Goal: Task Accomplishment & Management: Complete application form

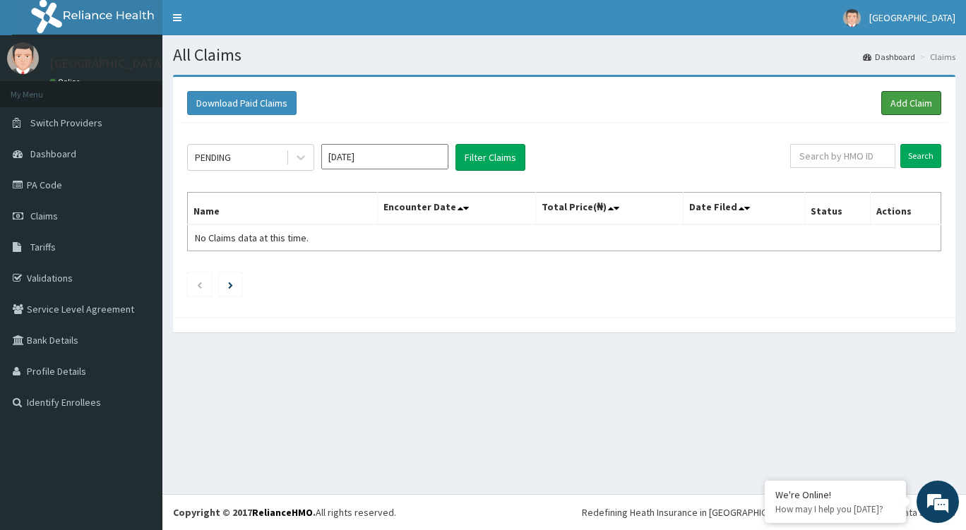
click at [909, 107] on link "Add Claim" at bounding box center [911, 103] width 60 height 24
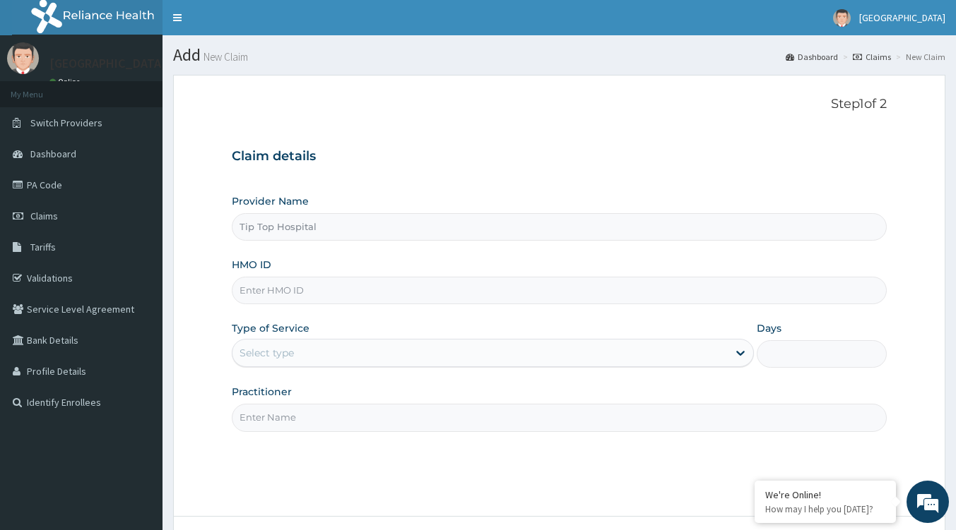
type input "Tip Top Hospital"
click at [373, 273] on div "HMO ID" at bounding box center [559, 281] width 655 height 47
click at [370, 290] on input "HMO ID" at bounding box center [559, 291] width 655 height 28
click at [349, 295] on input "HMO ID" at bounding box center [559, 291] width 655 height 28
click at [57, 218] on span "Claims" at bounding box center [44, 216] width 28 height 13
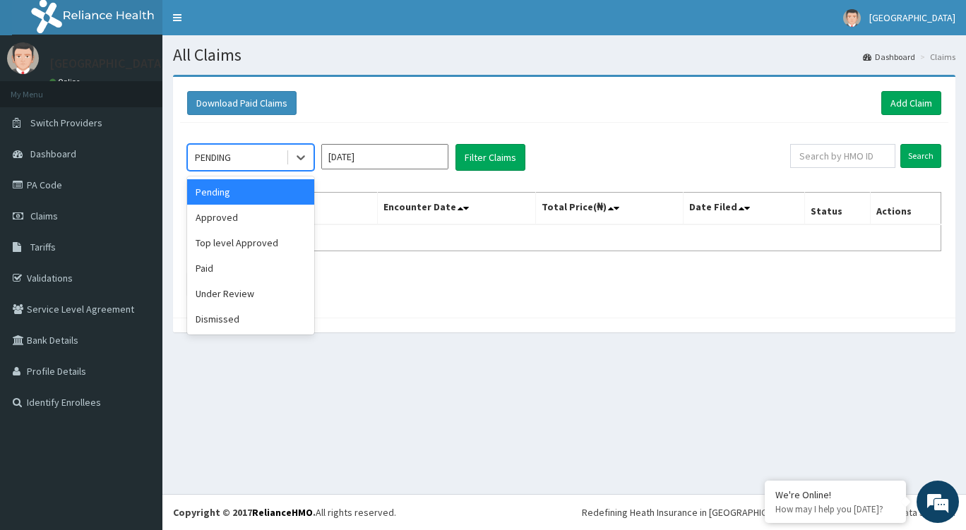
click at [304, 157] on icon at bounding box center [301, 158] width 8 height 5
click at [259, 220] on div "Approved" at bounding box center [250, 217] width 127 height 25
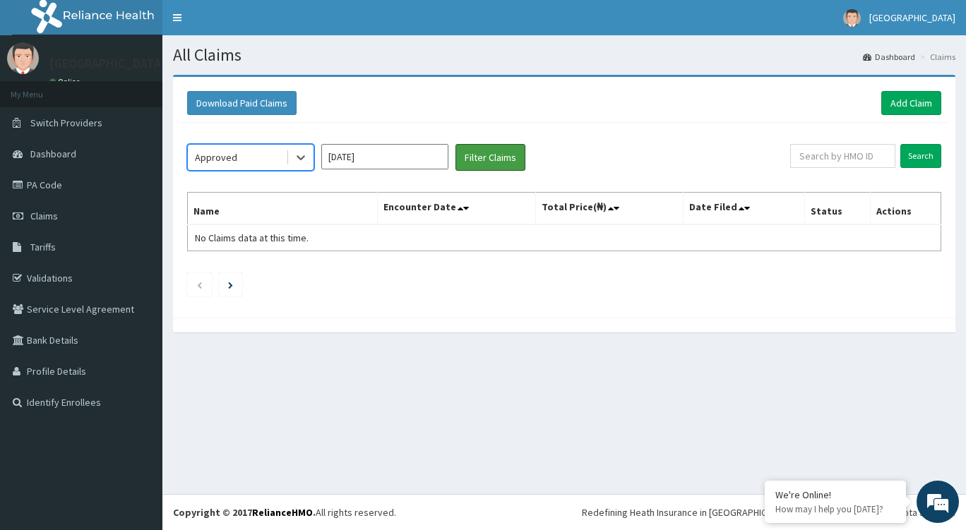
click at [470, 167] on button "Filter Claims" at bounding box center [491, 157] width 70 height 27
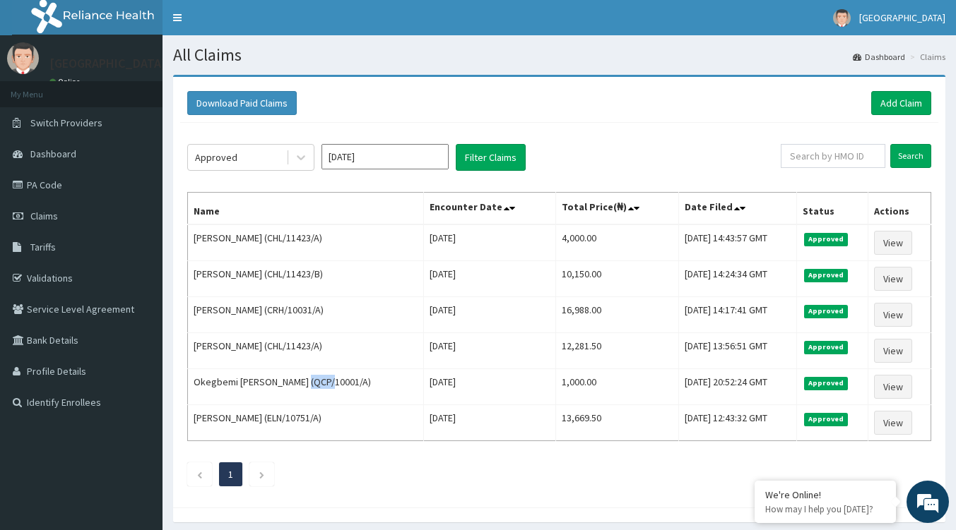
drag, startPoint x: 323, startPoint y: 388, endPoint x: 304, endPoint y: 388, distance: 18.4
click at [304, 388] on td "Okegbemi [PERSON_NAME] (QCP/10001/A)" at bounding box center [306, 387] width 236 height 36
click at [278, 382] on td "Okegbemi Funke (QCP/10001/A)" at bounding box center [306, 387] width 236 height 36
drag, startPoint x: 321, startPoint y: 384, endPoint x: 268, endPoint y: 391, distance: 54.1
click at [268, 391] on td "Okegbemi Funke (QCP/10001/A)" at bounding box center [306, 387] width 236 height 36
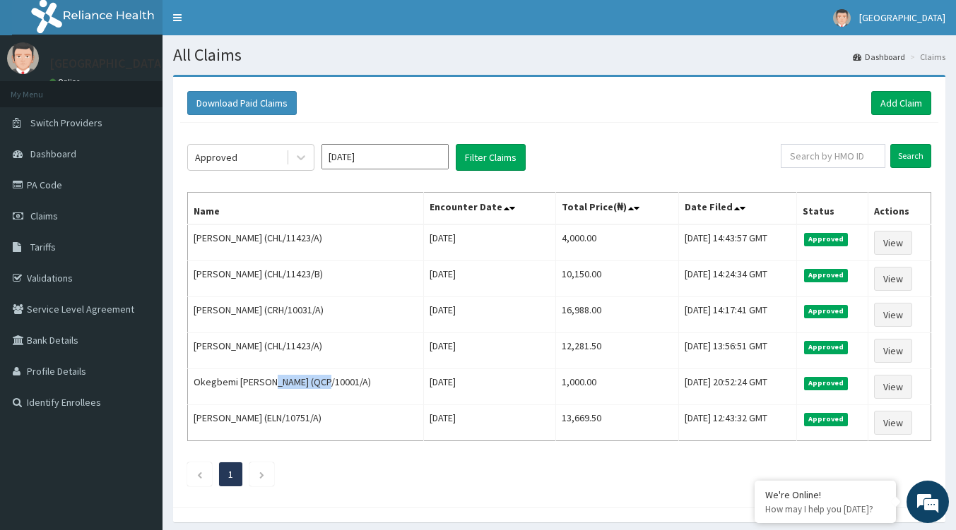
copy td "QCP/10001/A"
click at [372, 372] on td "Okegbemi Funke (QCP/10001/A)" at bounding box center [306, 387] width 236 height 36
click at [887, 108] on link "Add Claim" at bounding box center [901, 103] width 60 height 24
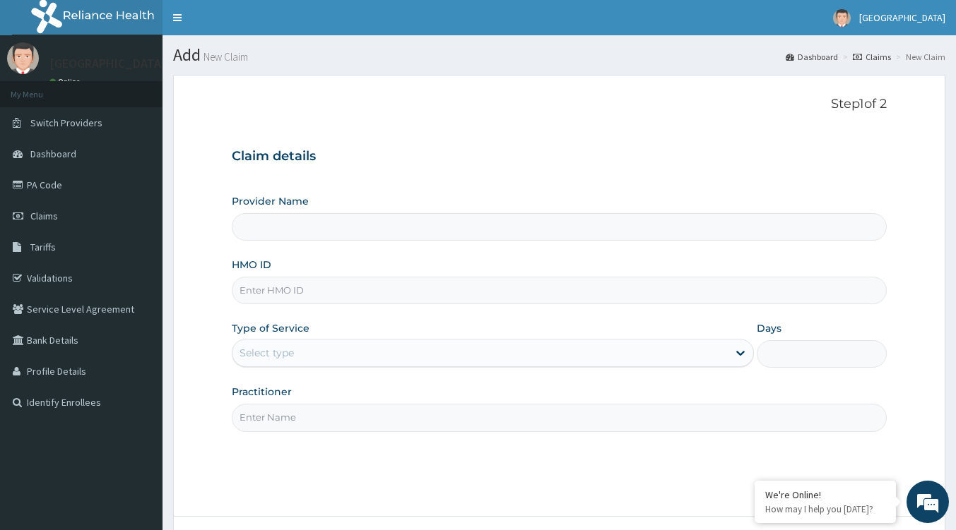
type input "Tip Top Hospital"
click at [299, 298] on input "HMO ID" at bounding box center [559, 291] width 655 height 28
paste input "QCP/10001/A"
type input "QCP/10001/A"
click at [280, 357] on div "Select type" at bounding box center [266, 353] width 54 height 14
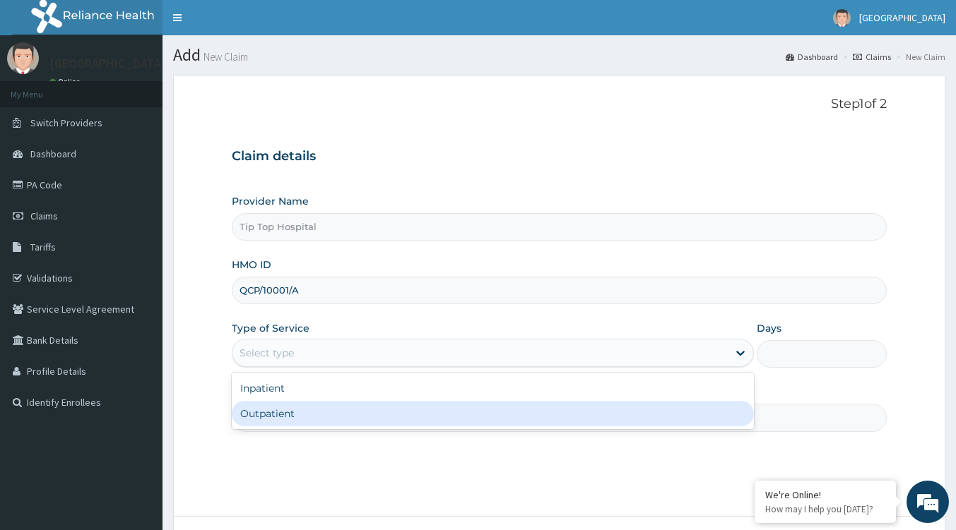
click at [268, 418] on div "Outpatient" at bounding box center [493, 413] width 522 height 25
type input "1"
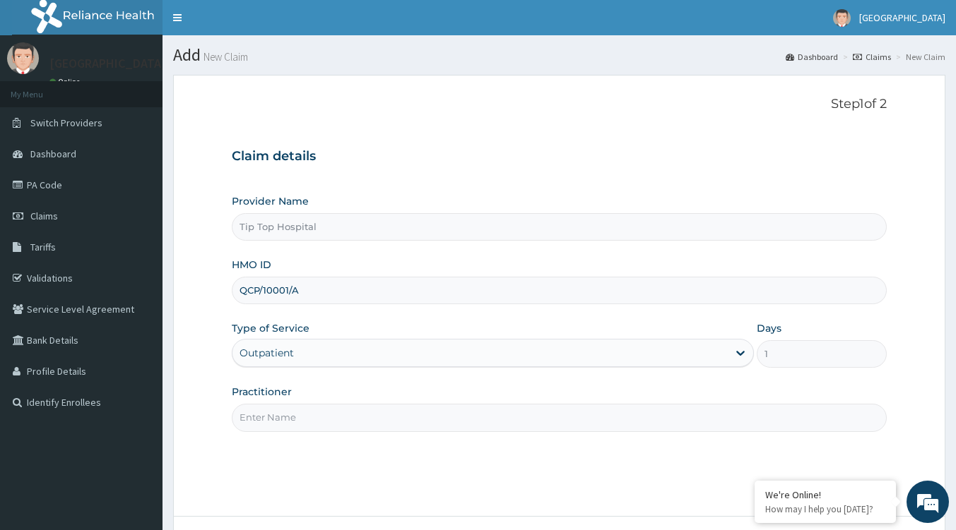
click at [299, 416] on input "Practitioner" at bounding box center [559, 418] width 655 height 28
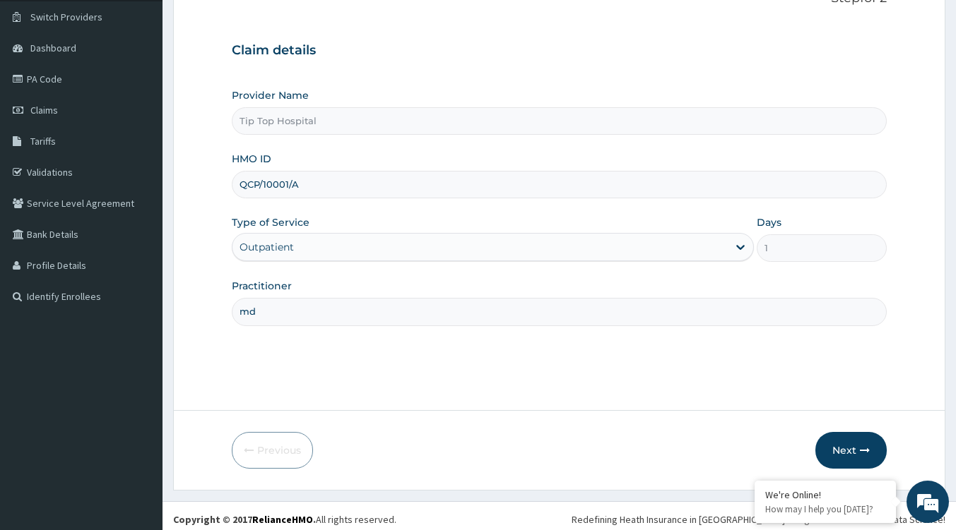
scroll to position [112, 0]
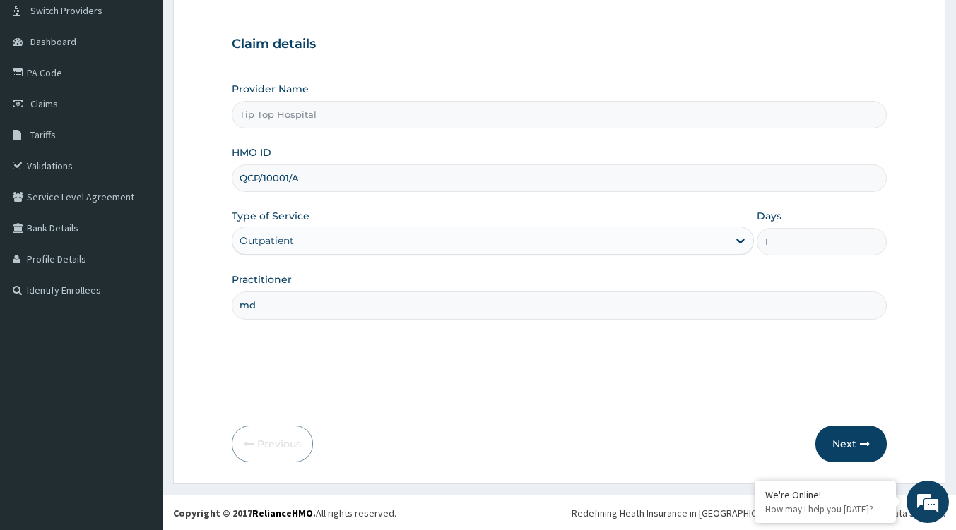
type input "md"
click at [831, 446] on button "Next" at bounding box center [850, 444] width 71 height 37
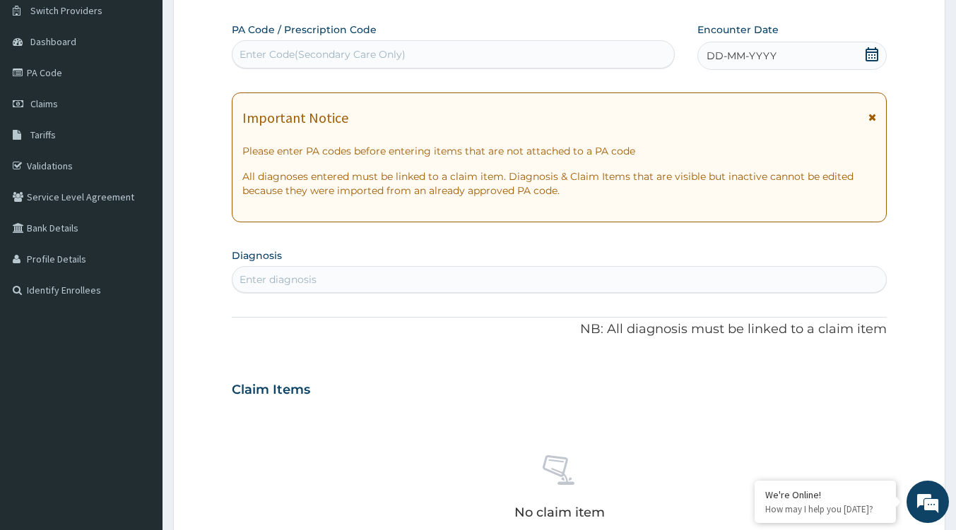
click at [875, 48] on icon at bounding box center [871, 54] width 13 height 14
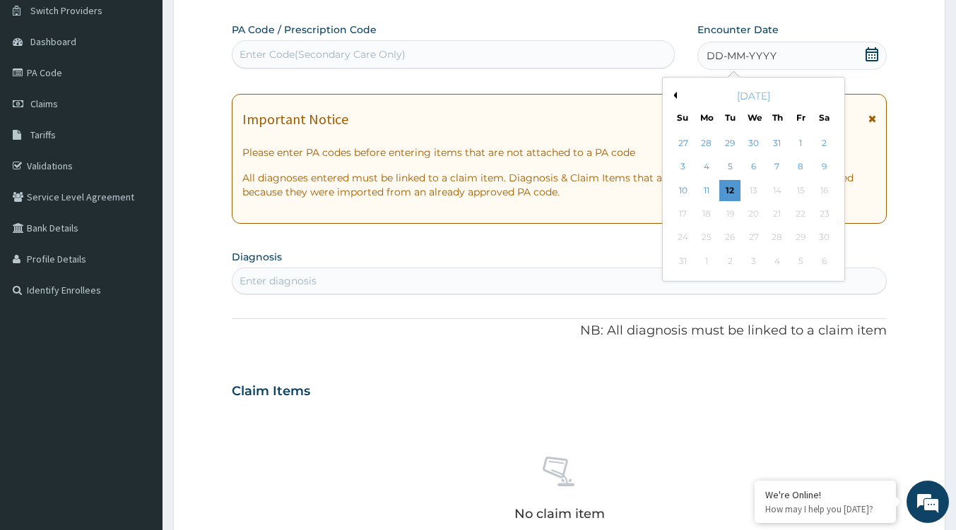
click at [708, 190] on div "11" at bounding box center [706, 190] width 21 height 21
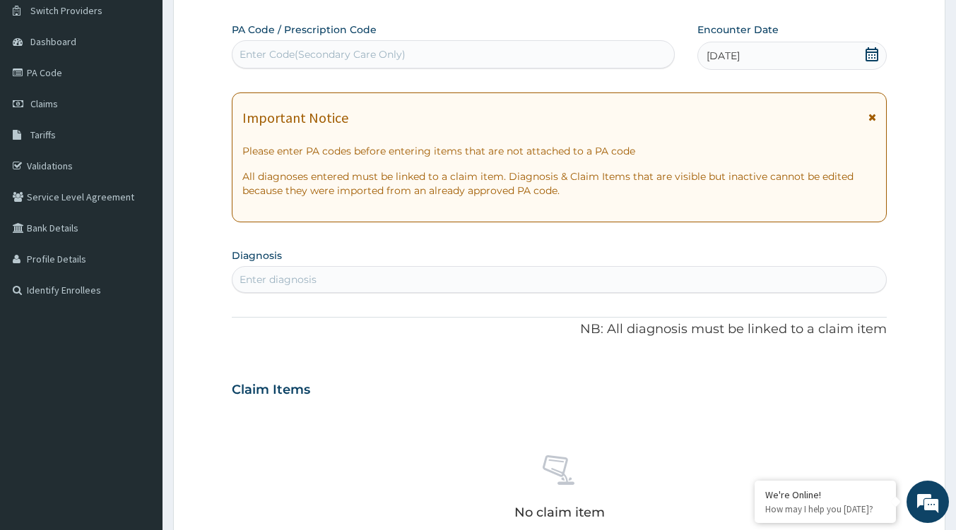
click at [316, 279] on div "Enter diagnosis" at bounding box center [558, 279] width 653 height 23
type input "lacera"
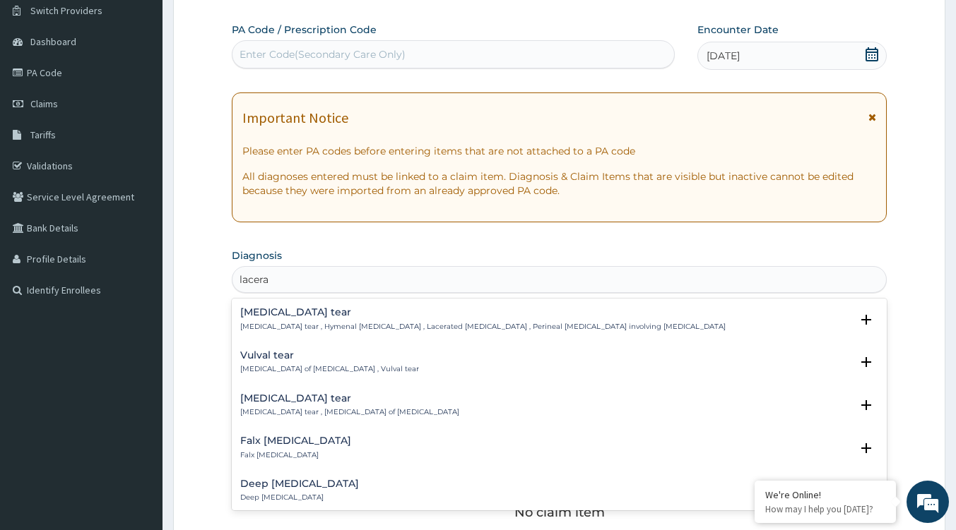
click at [295, 494] on p "Deep laceration" at bounding box center [299, 498] width 119 height 10
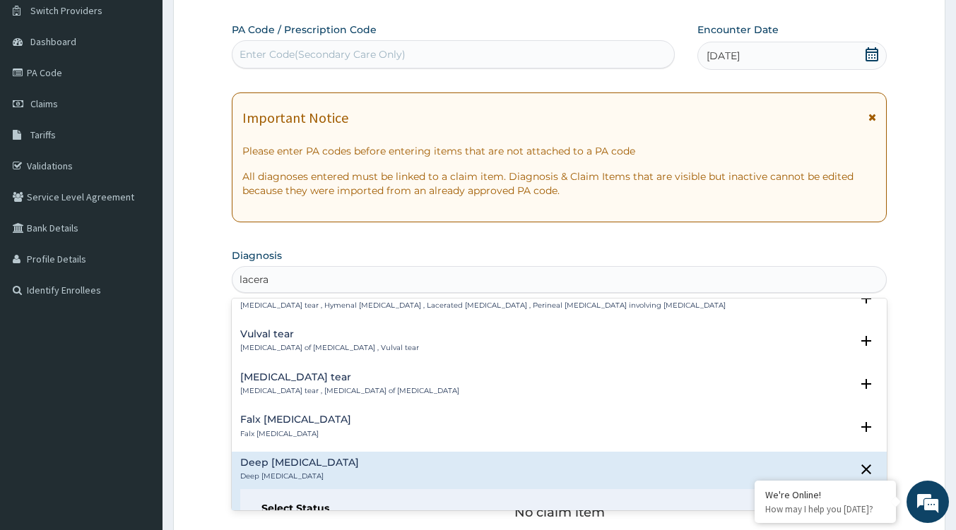
scroll to position [65, 0]
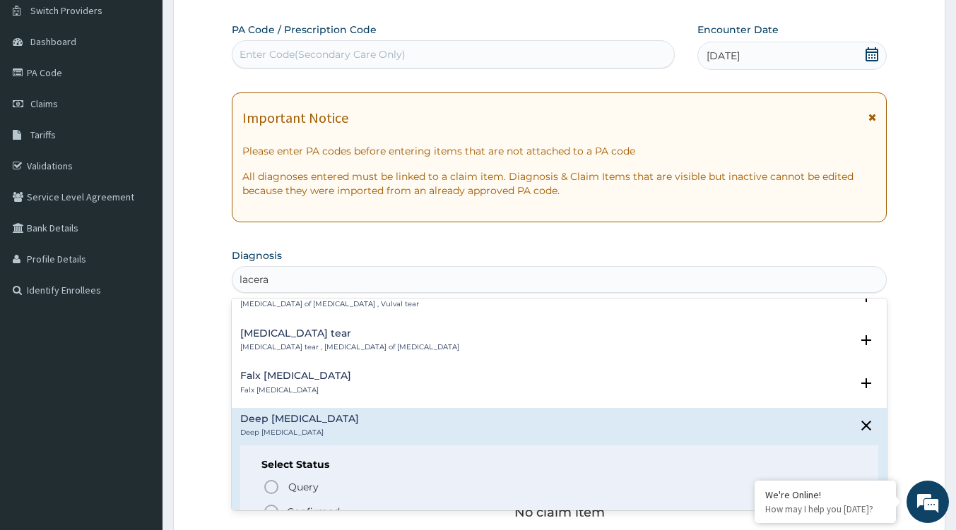
click at [303, 507] on p "Confirmed" at bounding box center [313, 512] width 53 height 14
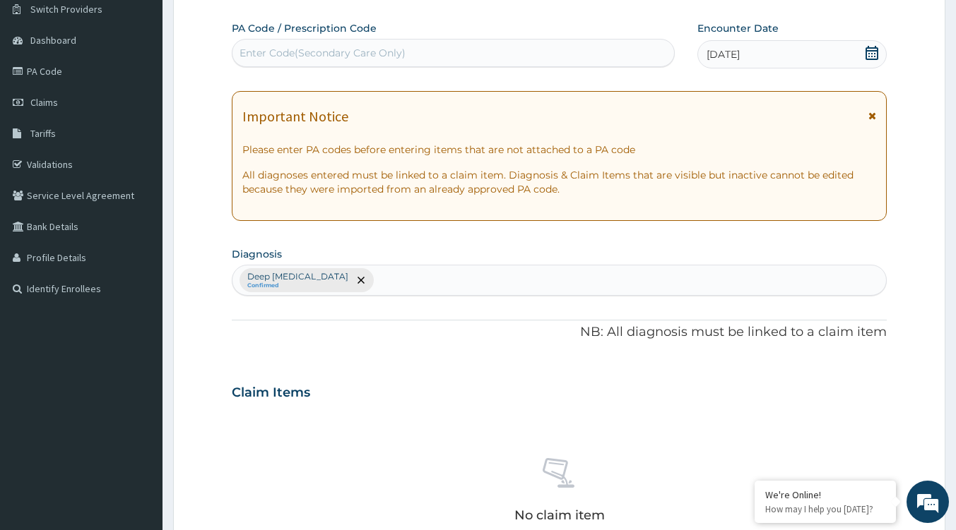
scroll to position [417, 0]
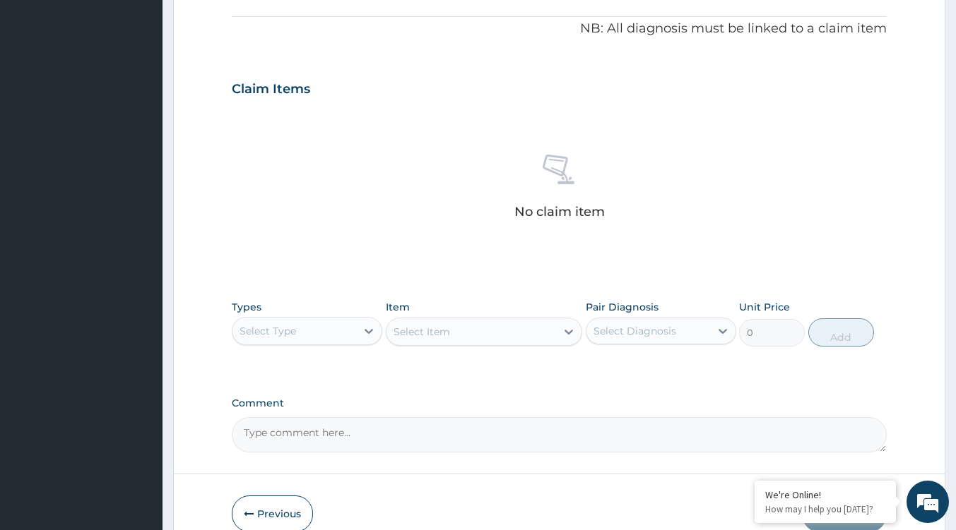
click at [330, 323] on div "Select Type" at bounding box center [294, 331] width 124 height 23
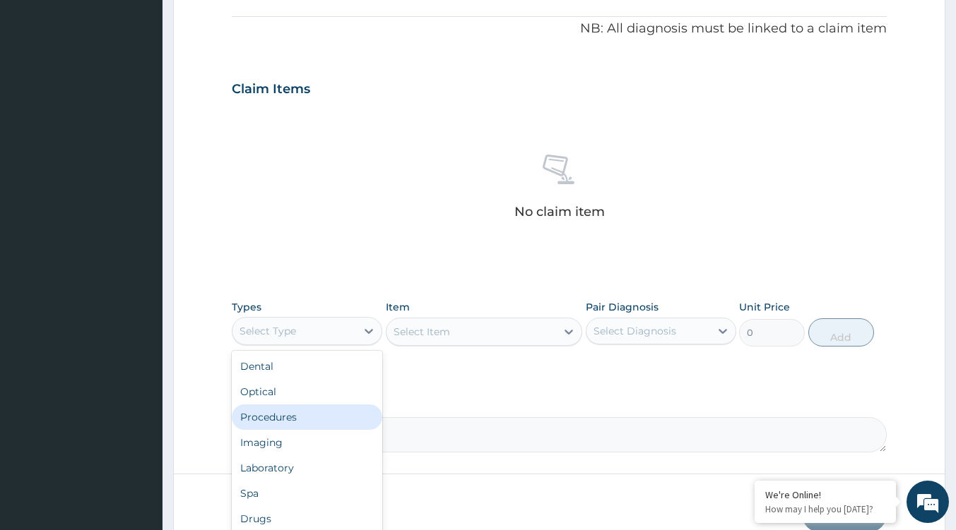
click at [275, 420] on div "Procedures" at bounding box center [307, 417] width 150 height 25
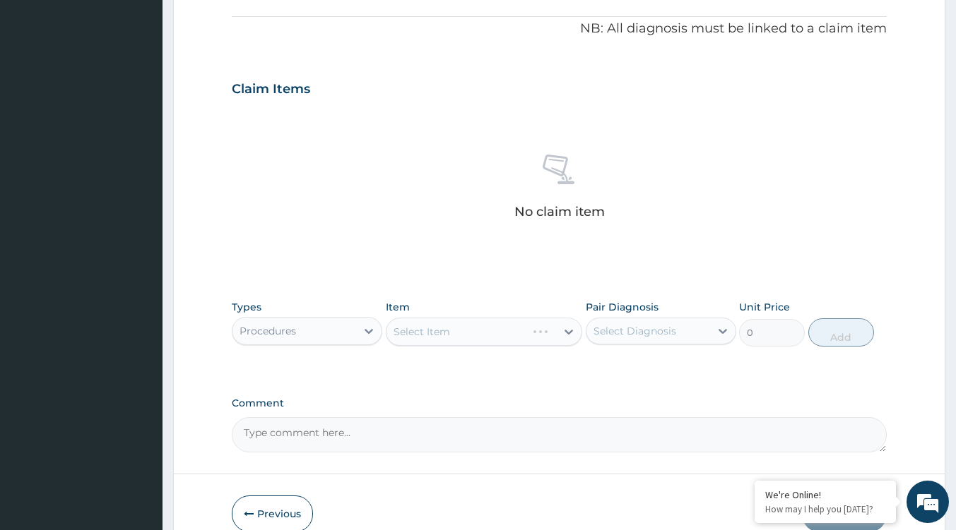
click at [693, 333] on div "Select Diagnosis" at bounding box center [648, 331] width 124 height 23
click at [684, 361] on label "Deep laceration" at bounding box center [668, 366] width 119 height 14
checkbox input "true"
click at [534, 329] on div "Select Item" at bounding box center [471, 332] width 170 height 23
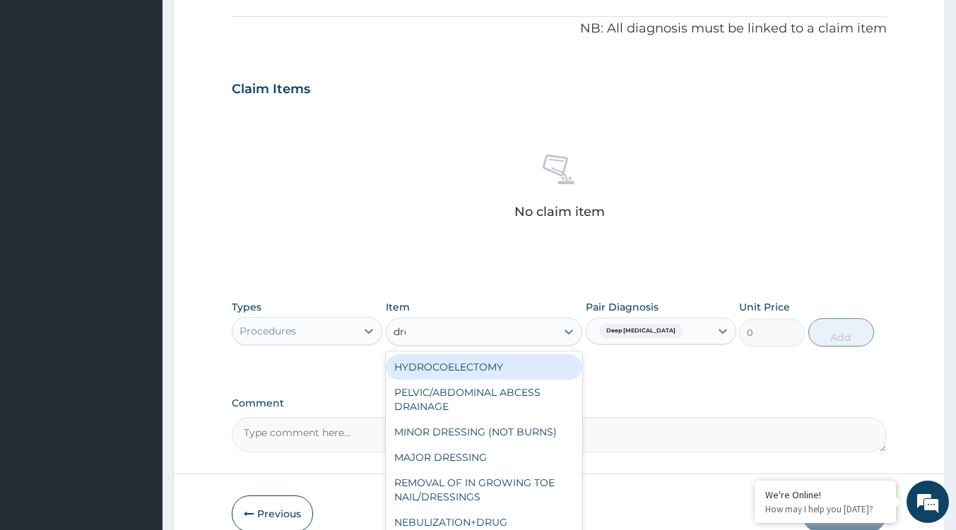
type input "dres"
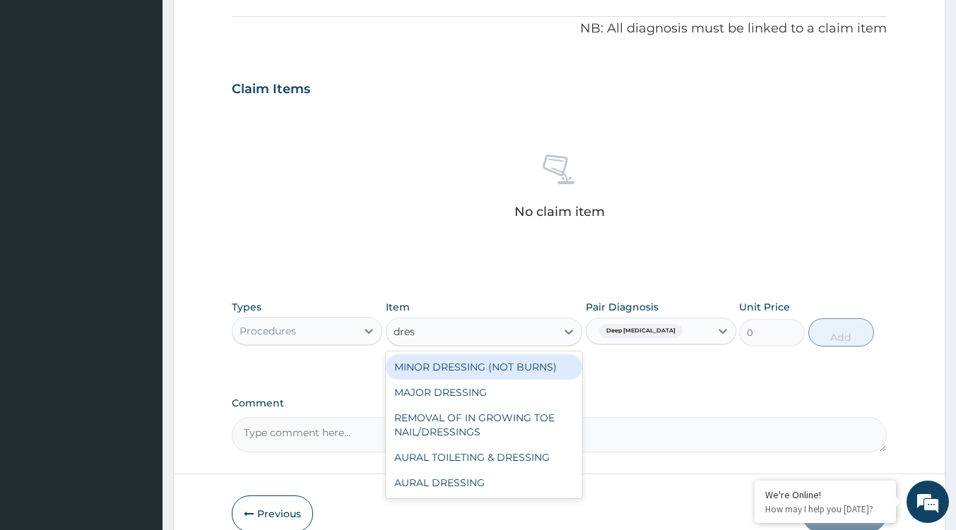
click at [443, 374] on div "MINOR DRESSING (NOT BURNS)" at bounding box center [484, 367] width 196 height 25
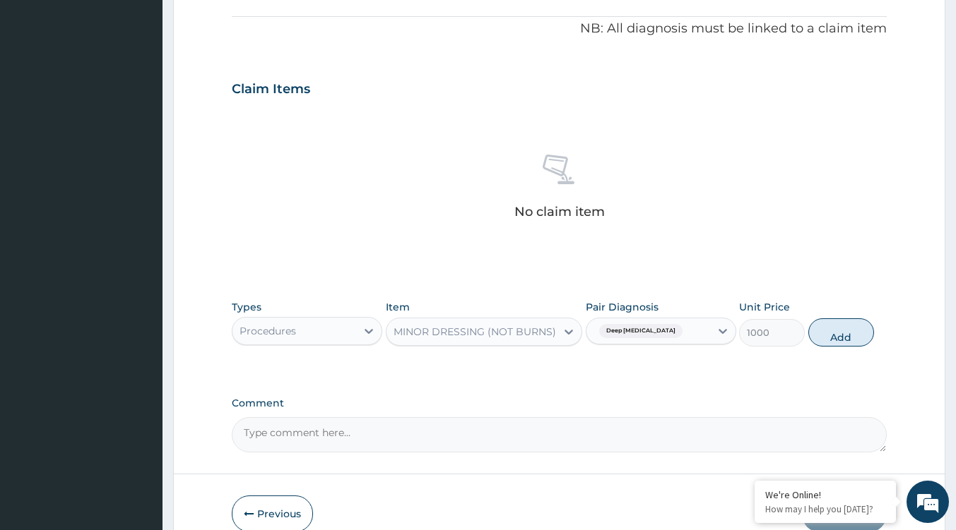
click at [854, 339] on button "Add" at bounding box center [841, 333] width 66 height 28
type input "0"
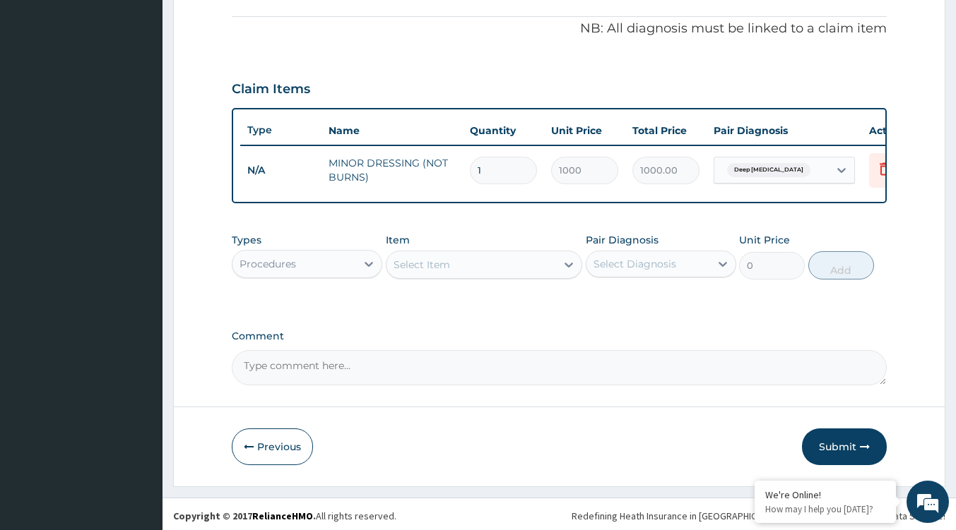
click at [826, 453] on button "Submit" at bounding box center [844, 447] width 85 height 37
